Goal: Task Accomplishment & Management: Complete application form

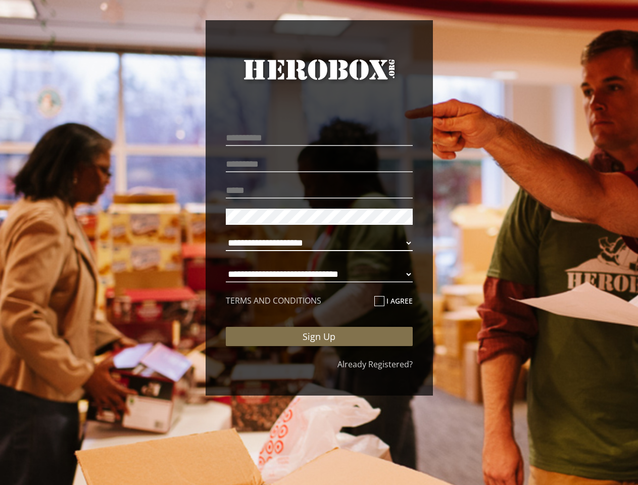
click at [319, 242] on select "**********" at bounding box center [319, 243] width 187 height 16
click at [319, 79] on link "HeroBox" at bounding box center [319, 79] width 187 height 46
